Goal: Register for event/course

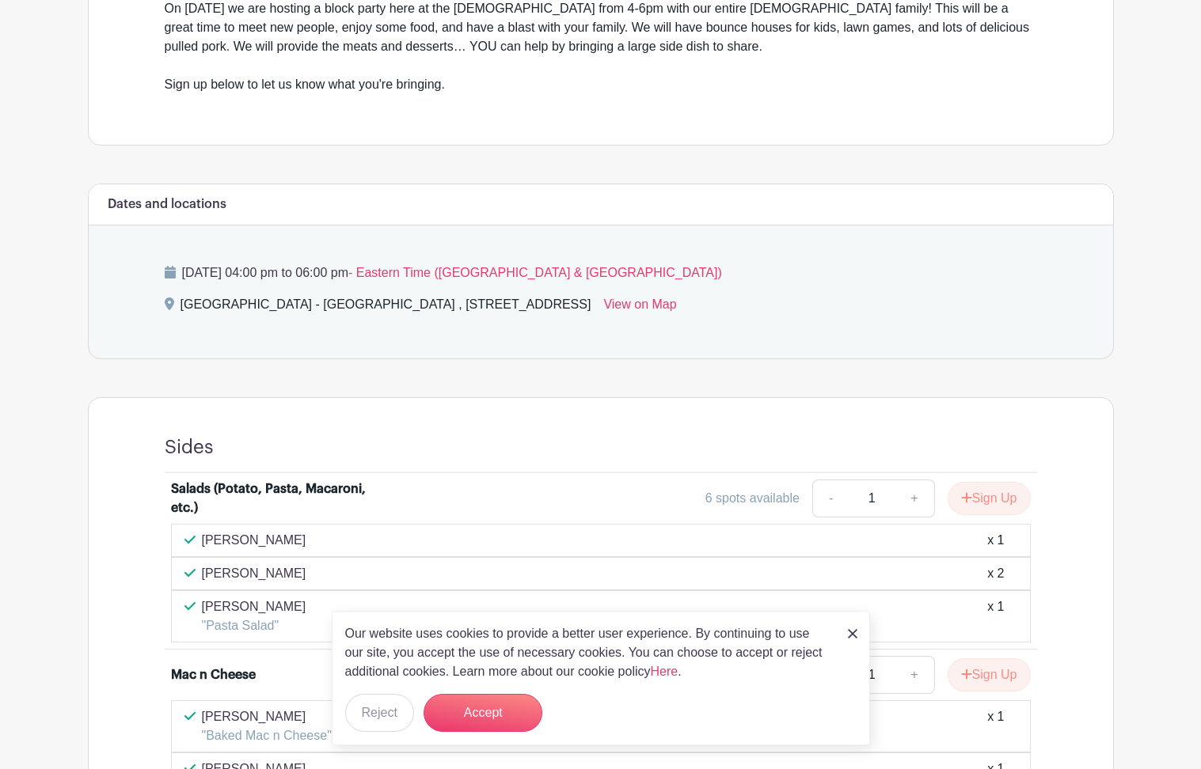
scroll to position [568, 0]
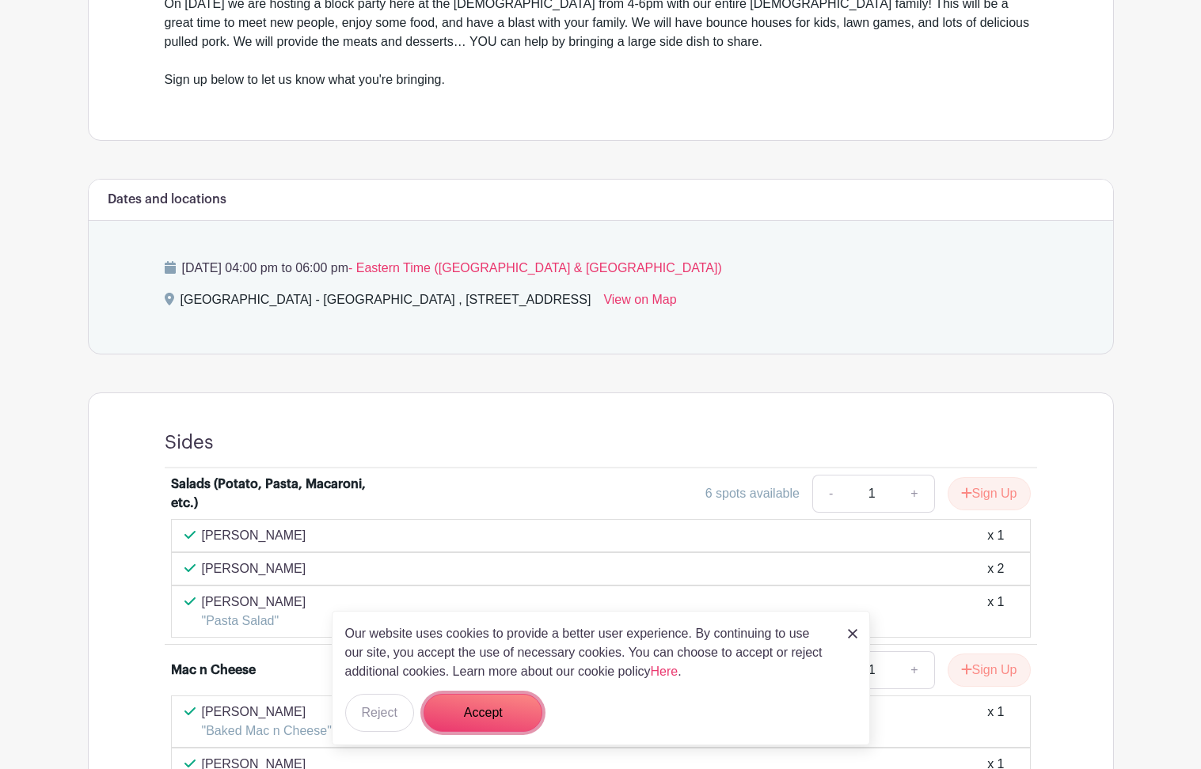
click at [496, 691] on button "Accept" at bounding box center [483, 713] width 119 height 38
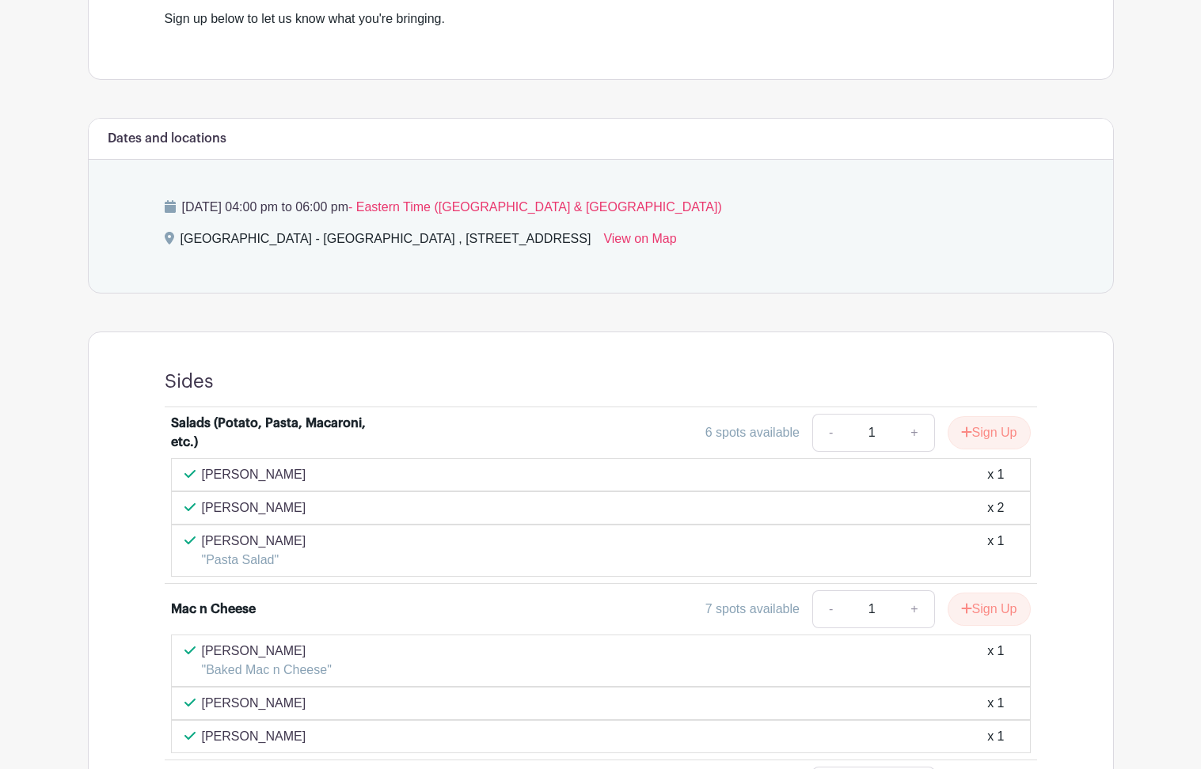
scroll to position [631, 0]
click at [1008, 432] on button "Sign Up" at bounding box center [989, 431] width 83 height 33
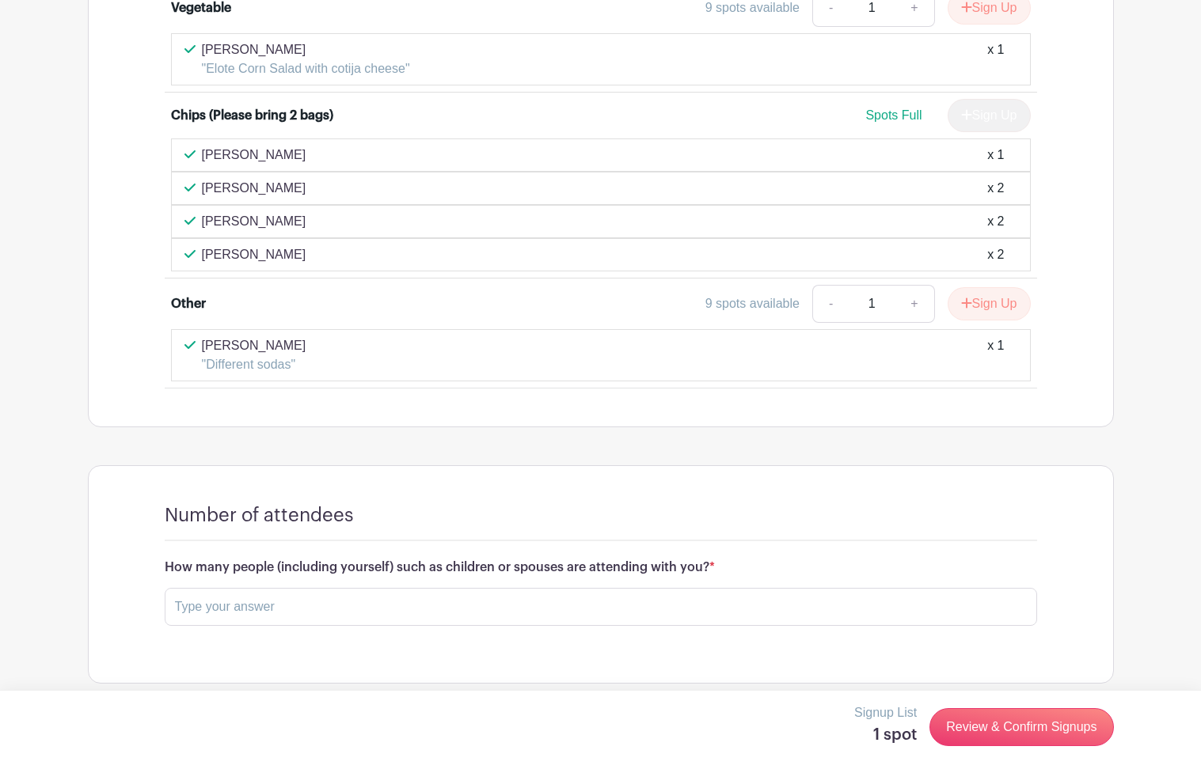
scroll to position [1548, 0]
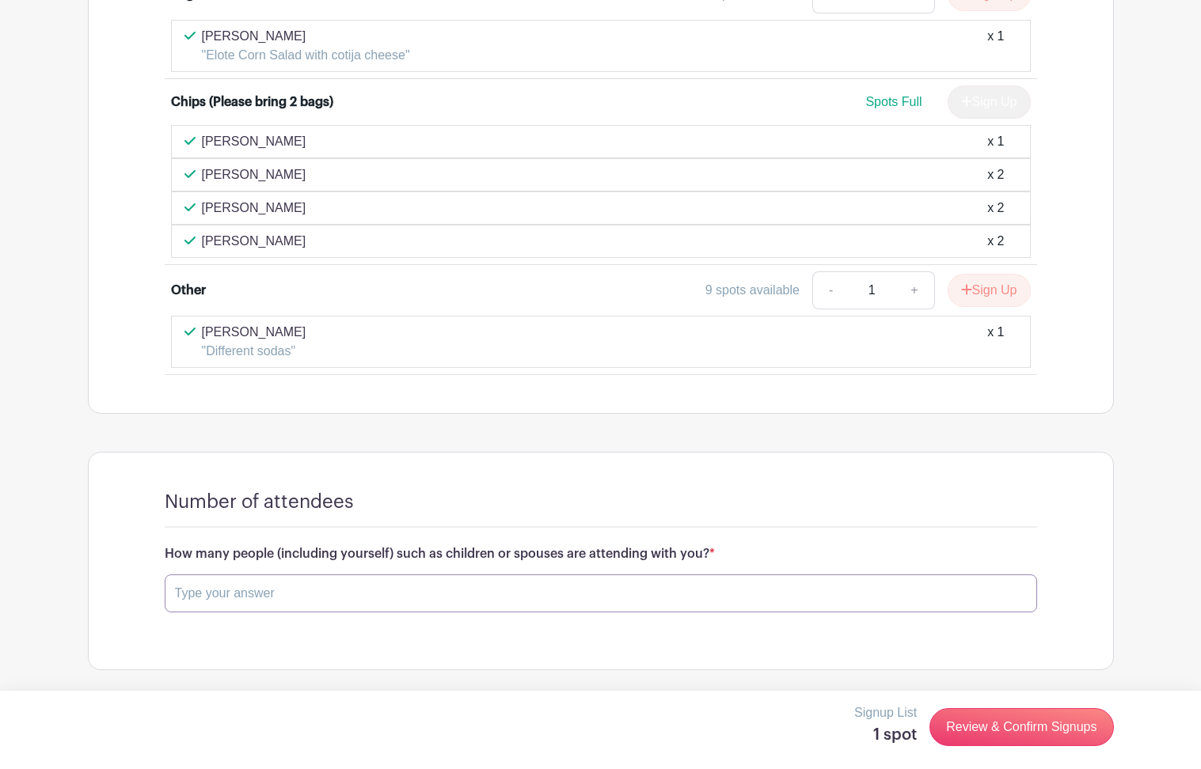
click at [178, 594] on input "text" at bounding box center [601, 594] width 872 height 38
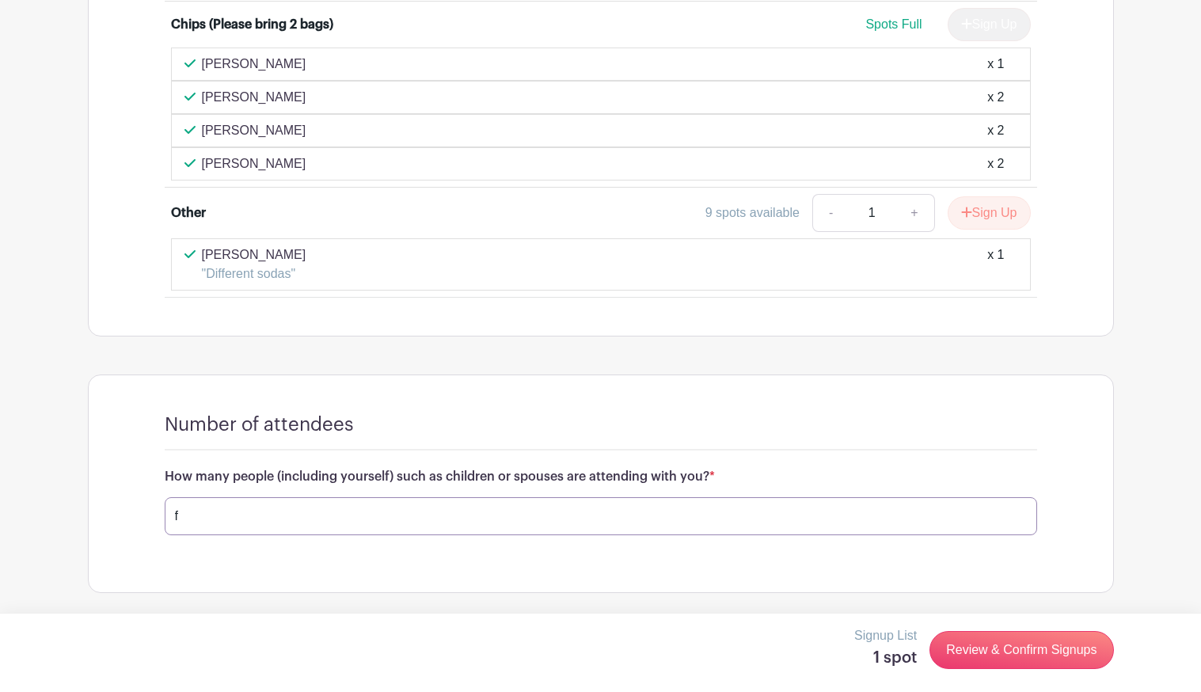
scroll to position [1627, 0]
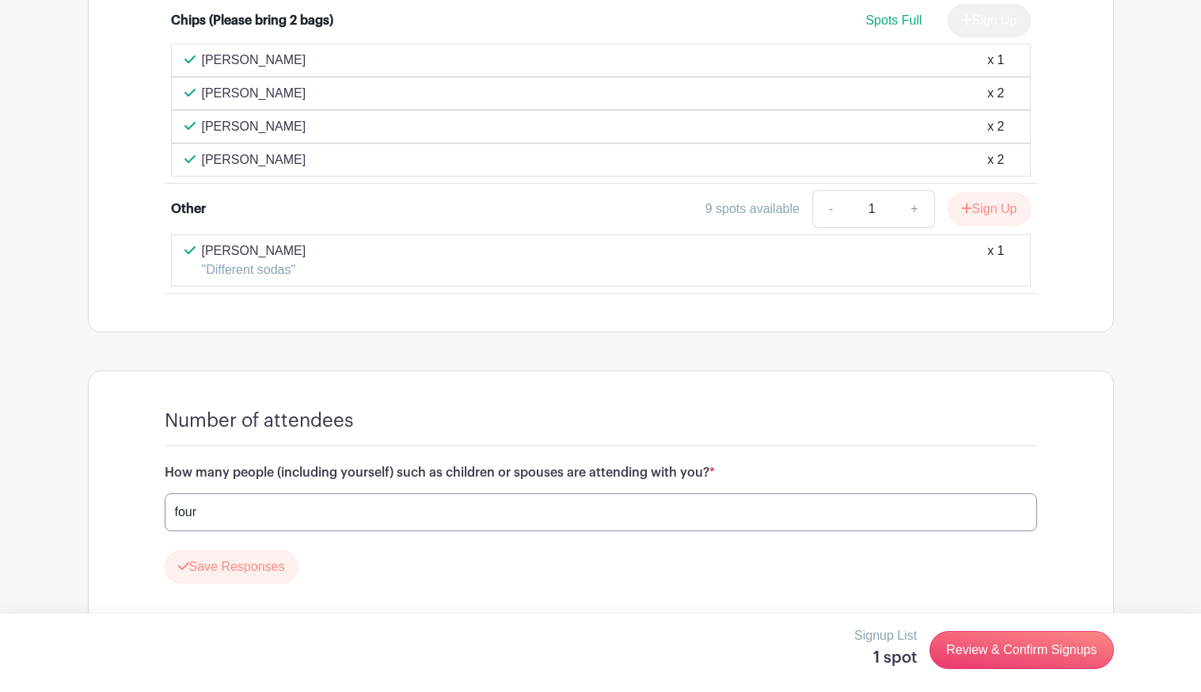
type input "four"
click at [1039, 655] on link "Review & Confirm Signups" at bounding box center [1021, 650] width 184 height 38
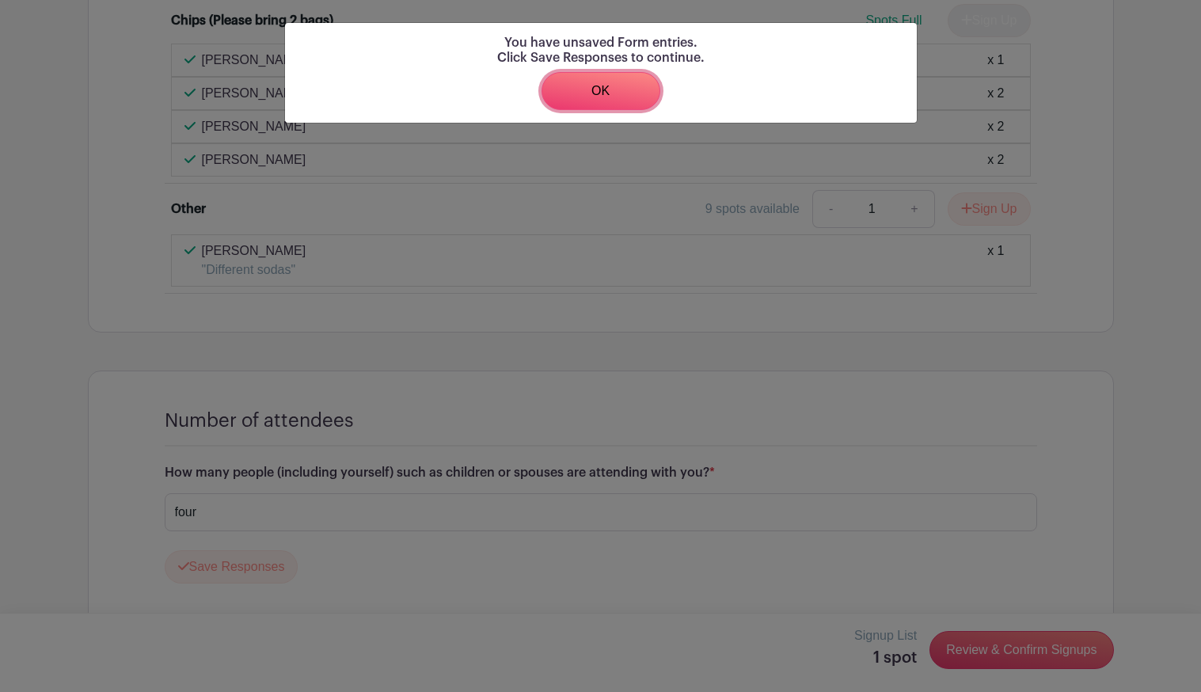
click at [632, 90] on link "OK" at bounding box center [600, 91] width 119 height 38
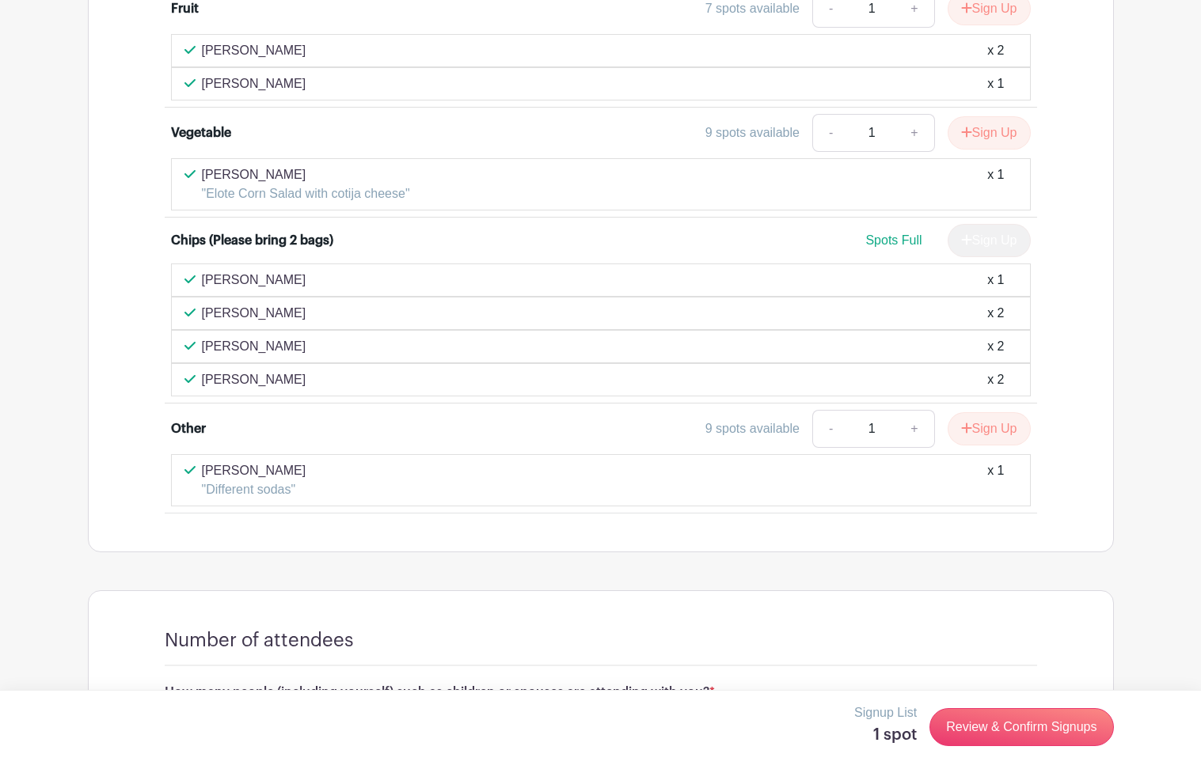
scroll to position [1593, 0]
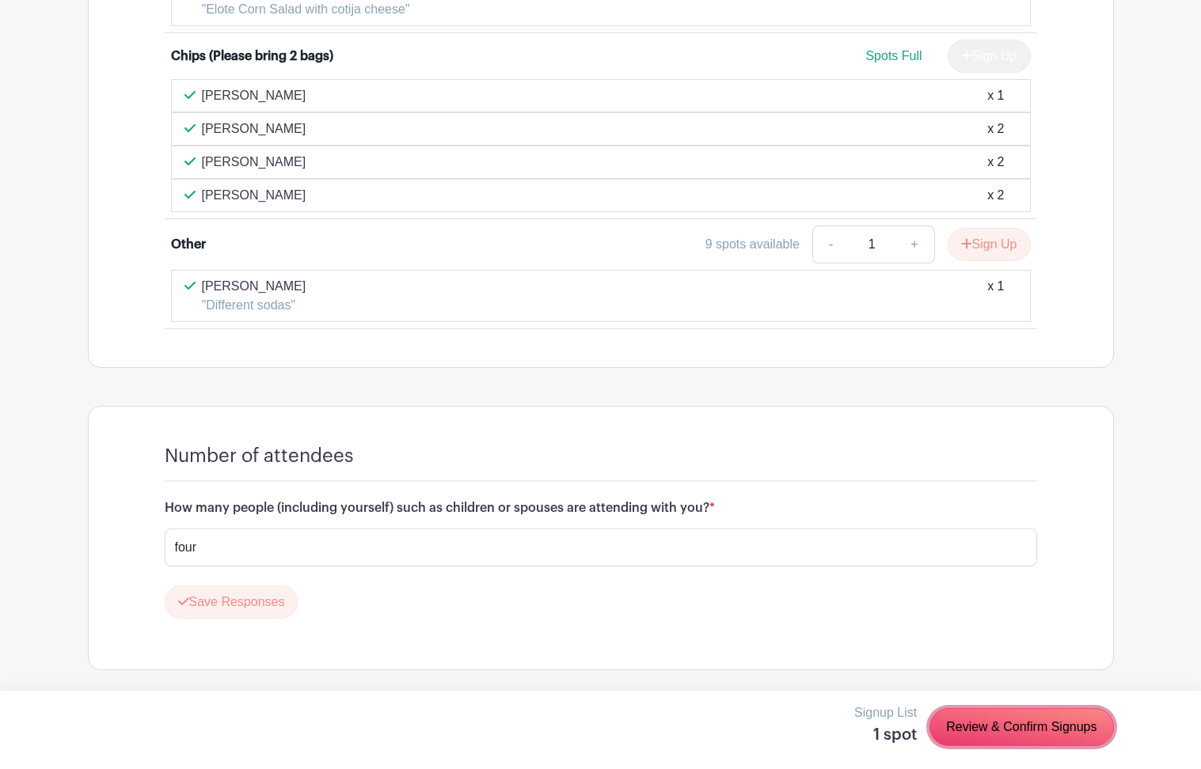
click at [1043, 691] on link "Review & Confirm Signups" at bounding box center [1021, 727] width 184 height 38
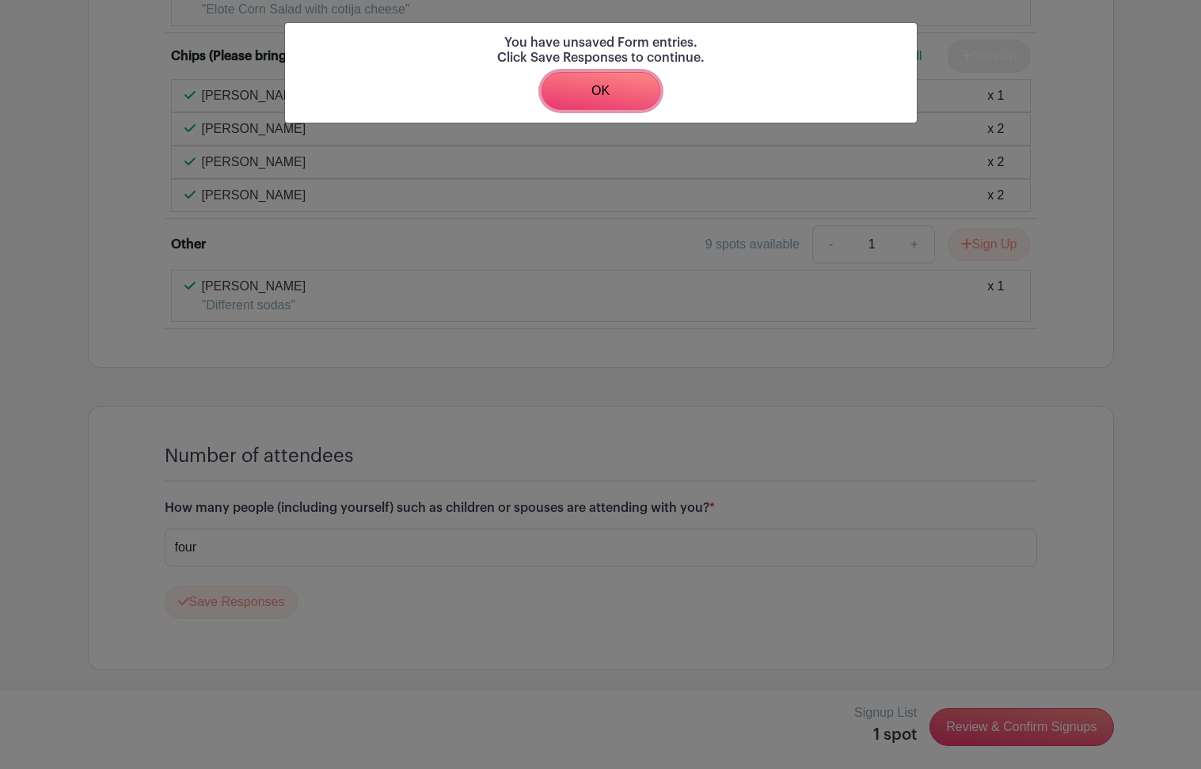
click at [625, 89] on link "OK" at bounding box center [600, 91] width 119 height 38
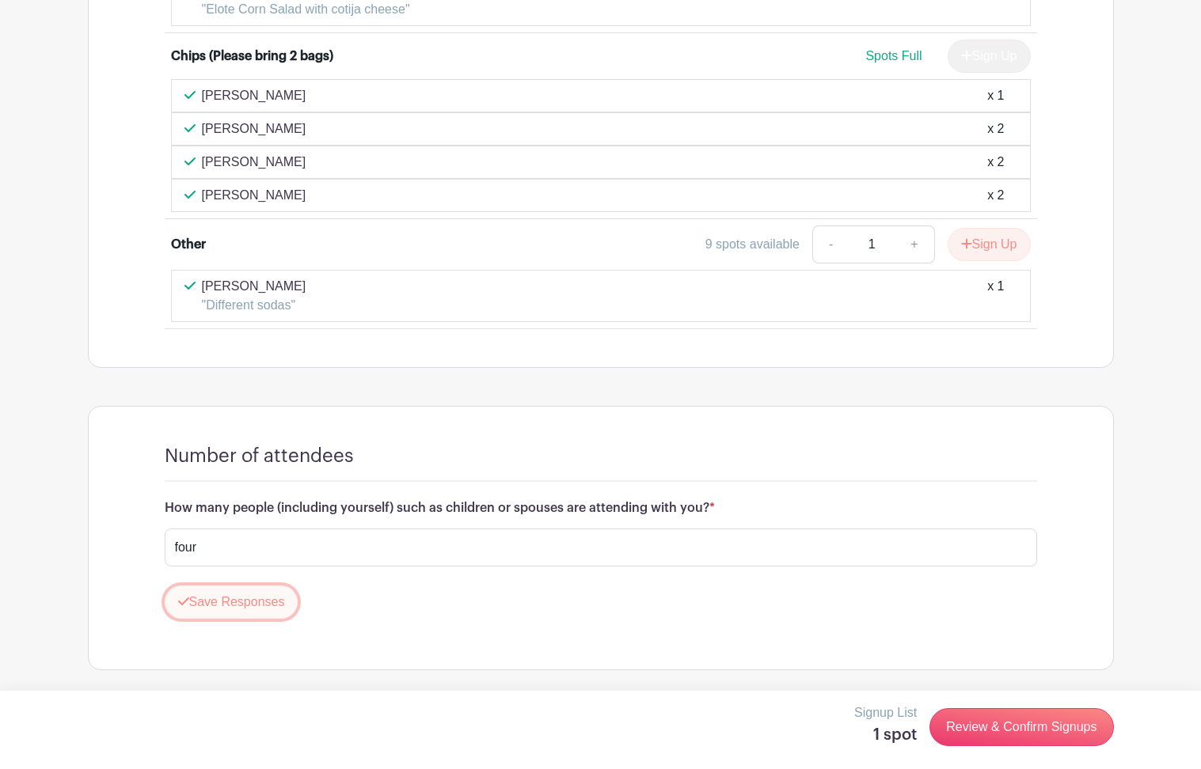
click at [192, 606] on button "Save Responses" at bounding box center [232, 602] width 134 height 33
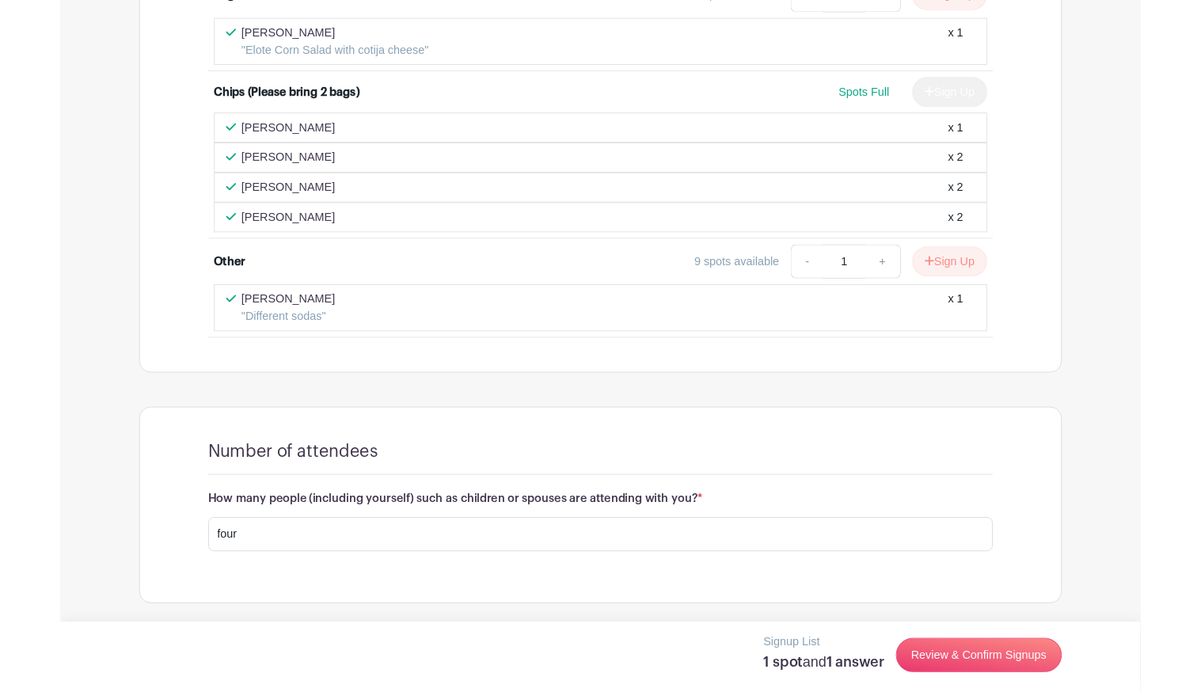
scroll to position [1548, 0]
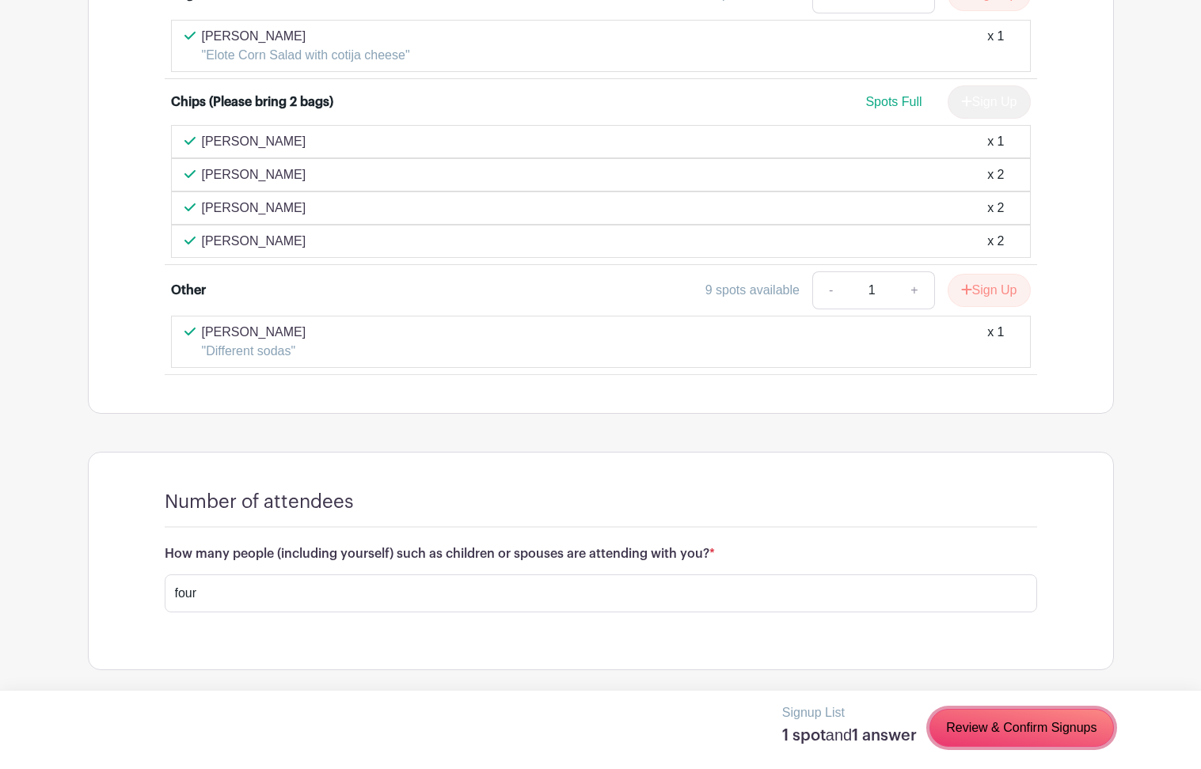
click at [1054, 691] on link "Review & Confirm Signups" at bounding box center [1021, 728] width 184 height 38
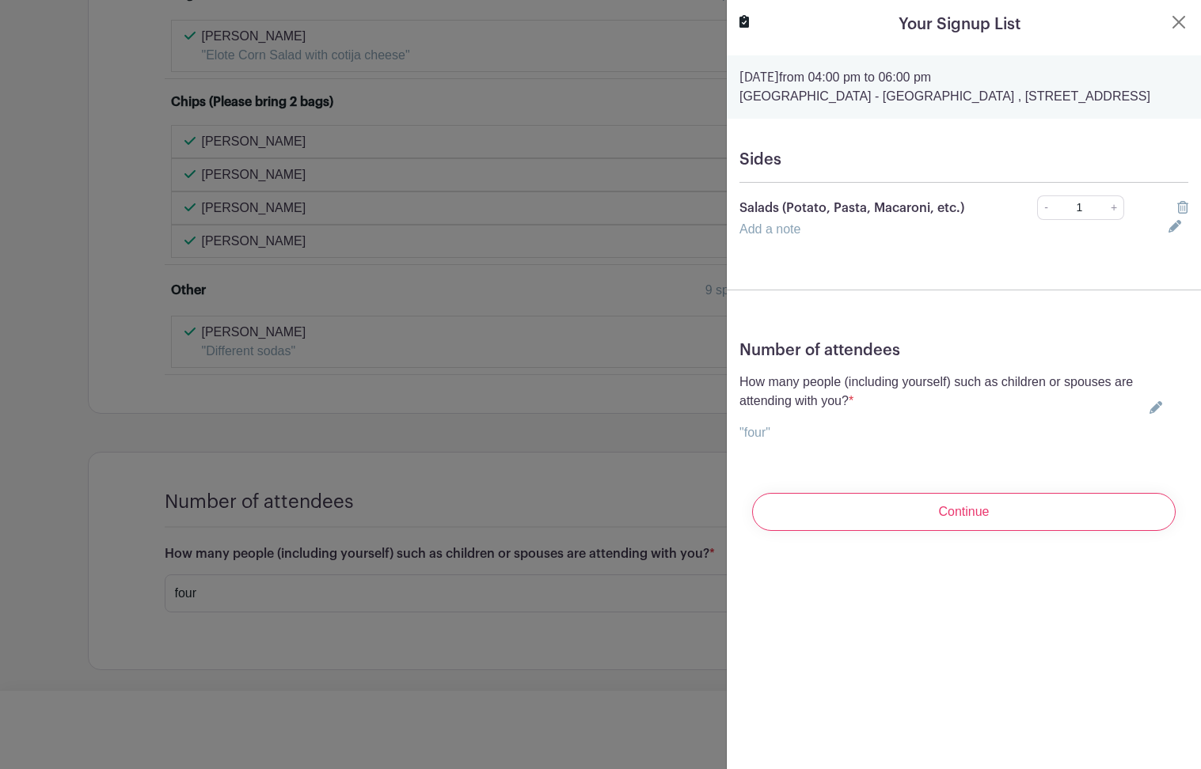
click at [871, 239] on div "Add a note" at bounding box center [944, 229] width 429 height 19
click at [831, 239] on div "Add a note" at bounding box center [944, 229] width 429 height 19
click at [1179, 233] on icon at bounding box center [1174, 226] width 13 height 13
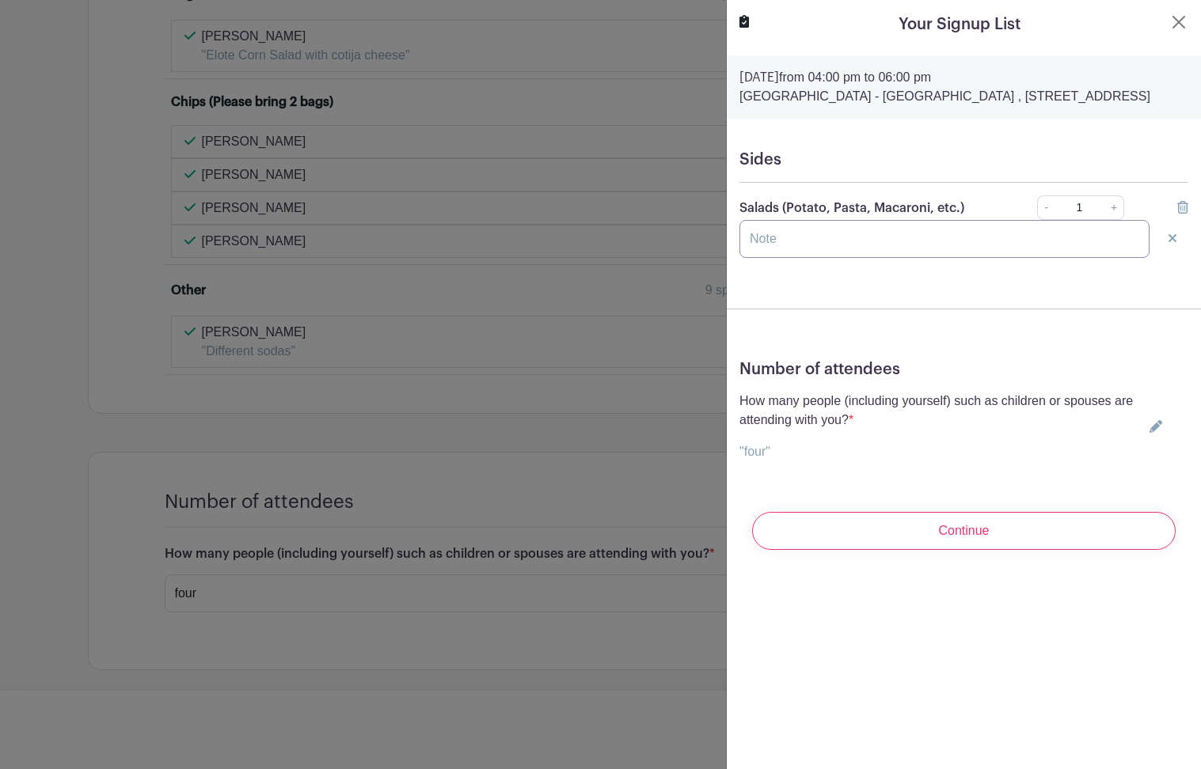
click at [1077, 258] on input "text" at bounding box center [944, 239] width 410 height 38
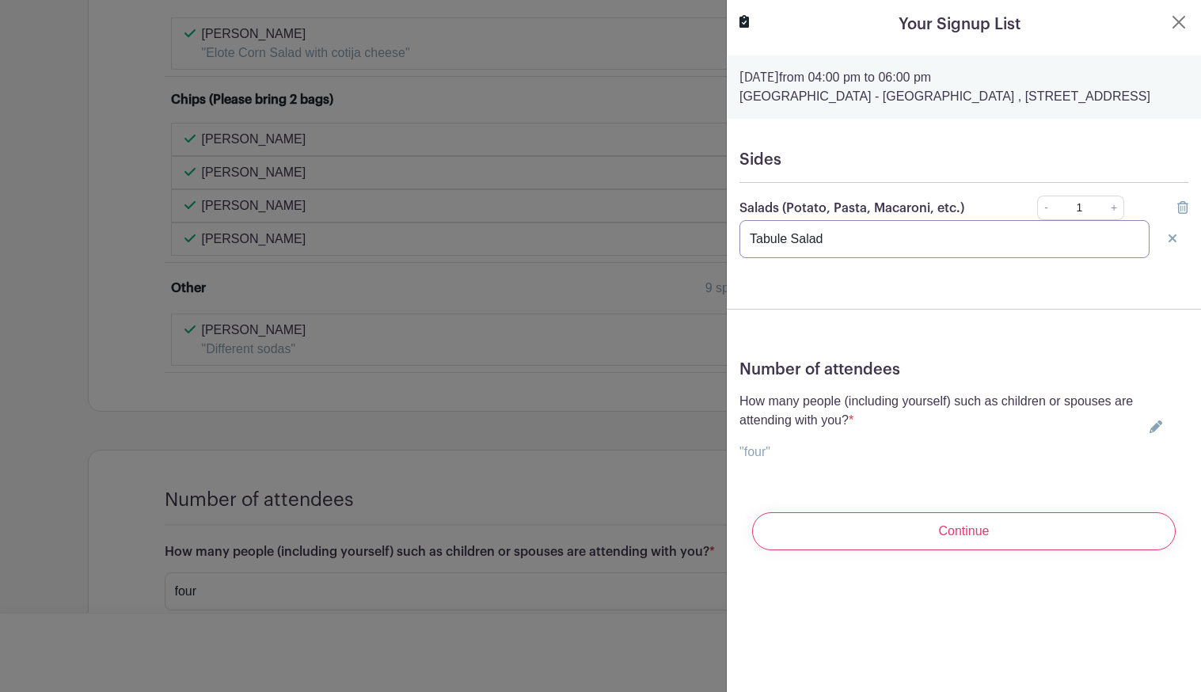
type input "Tabule Salad"
click at [1012, 550] on input "Continue" at bounding box center [964, 531] width 424 height 38
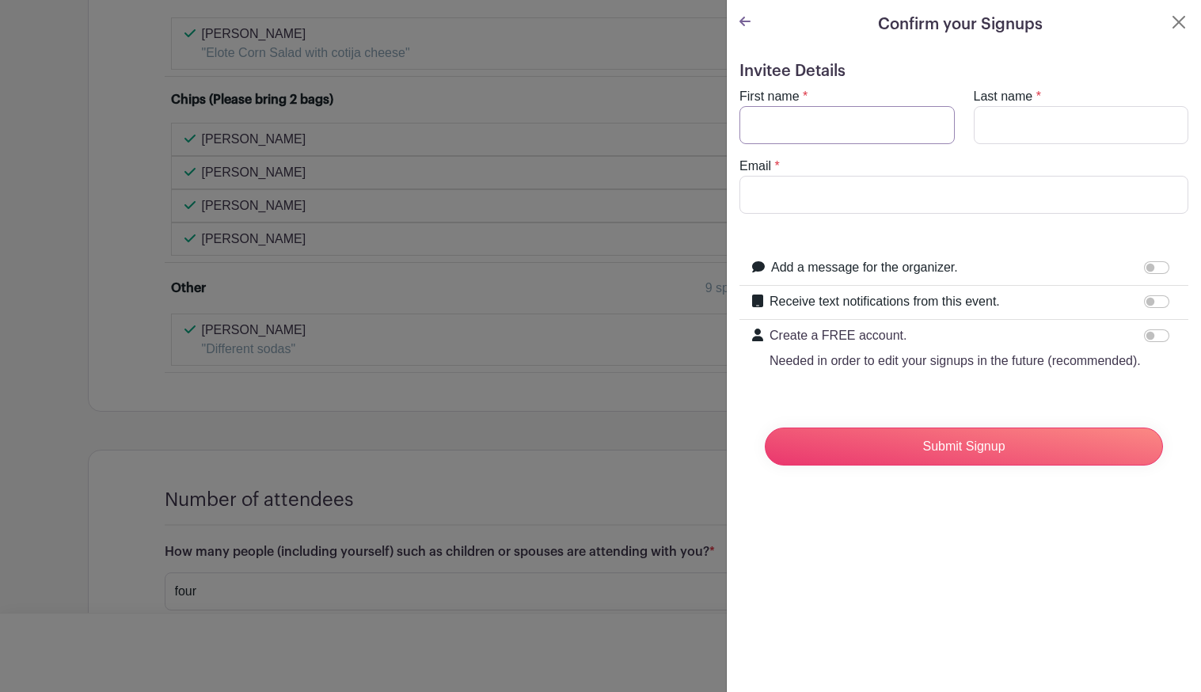
click at [908, 123] on input "First name" at bounding box center [846, 125] width 215 height 38
type input "Hosea"
type input "[PERSON_NAME]"
type input "[EMAIL_ADDRESS][DOMAIN_NAME]"
click at [1024, 452] on input "Submit Signup" at bounding box center [964, 446] width 398 height 38
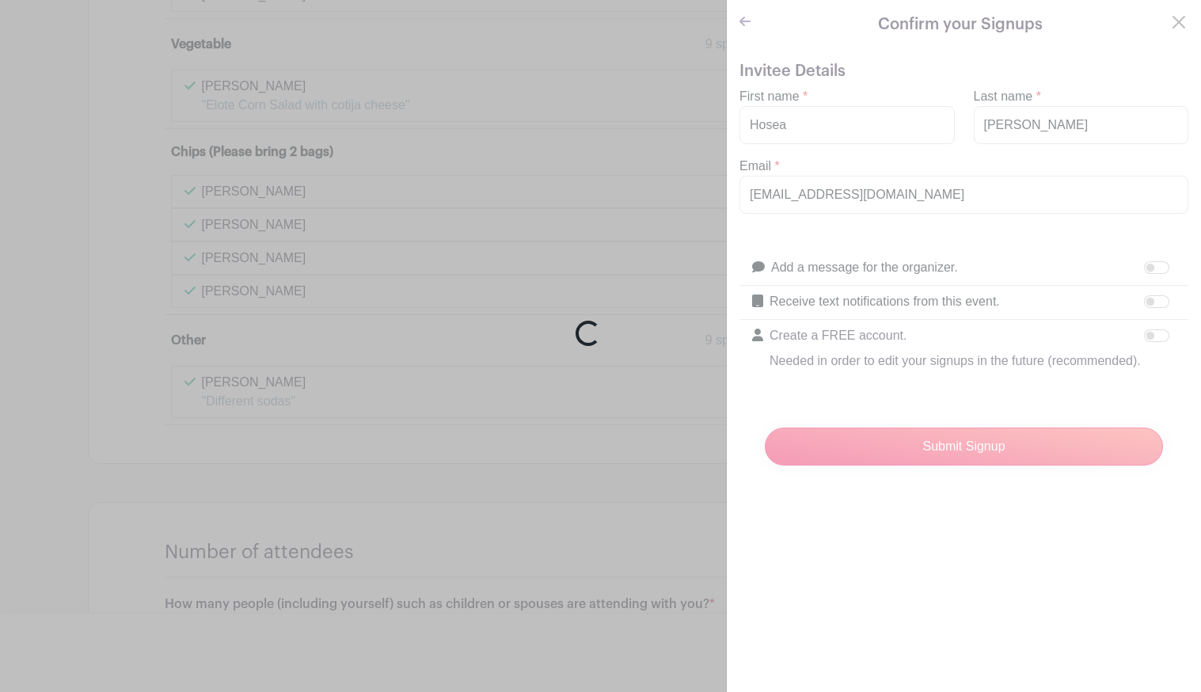
scroll to position [1601, 0]
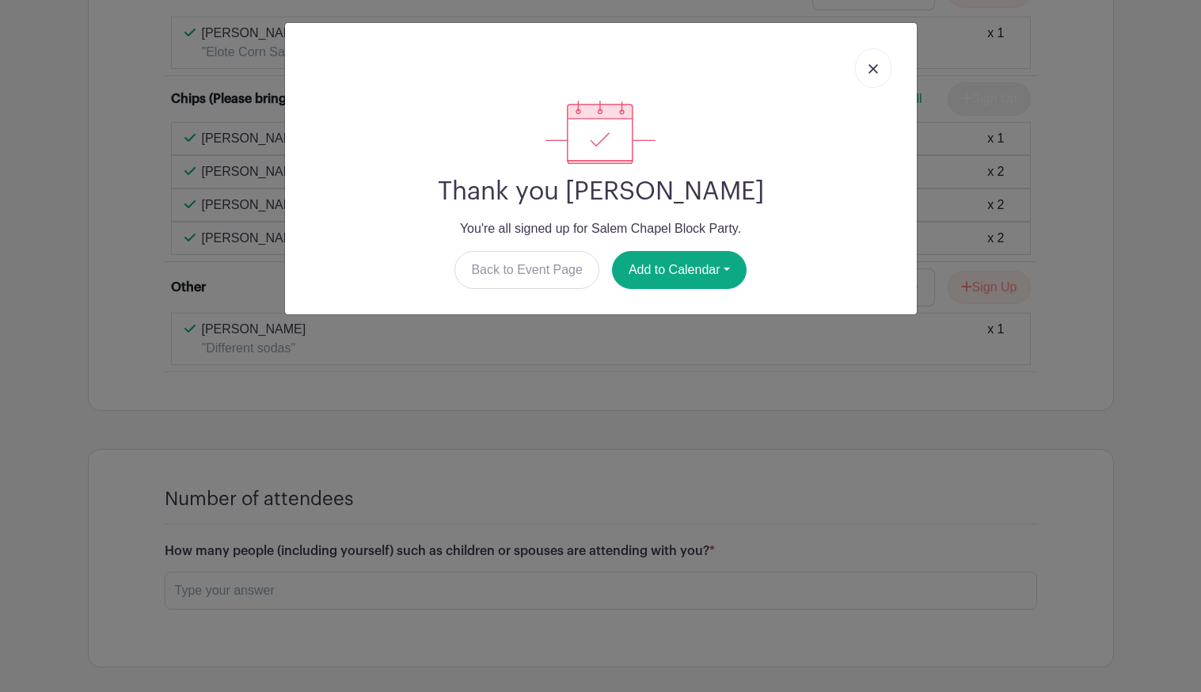
click at [881, 63] on link at bounding box center [873, 68] width 36 height 40
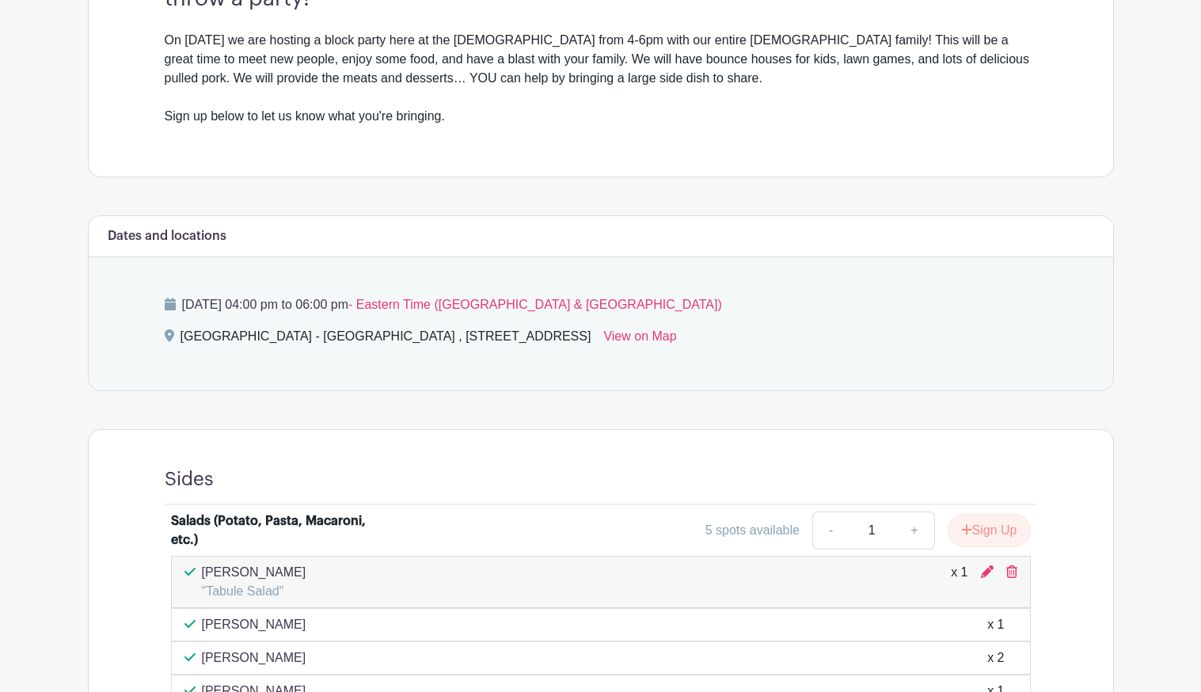
scroll to position [0, 0]
